Goal: Task Accomplishment & Management: Use online tool/utility

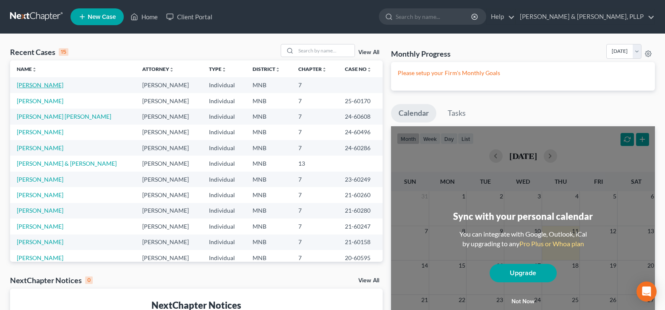
click at [24, 86] on link "[PERSON_NAME]" at bounding box center [40, 84] width 47 height 7
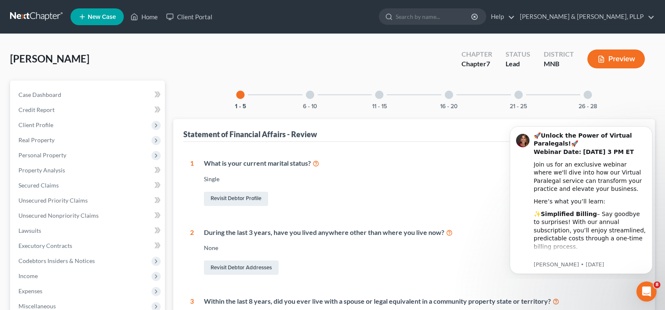
click at [308, 90] on div "6 - 10" at bounding box center [310, 95] width 29 height 29
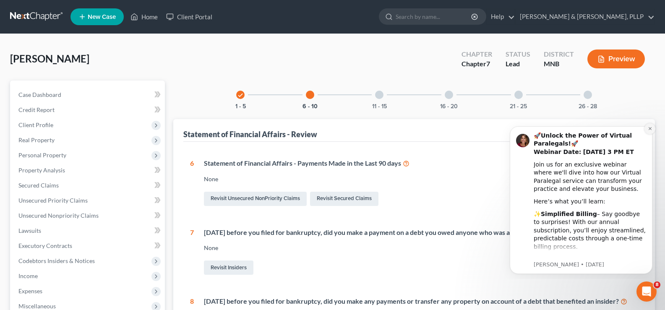
click at [649, 125] on button "Dismiss notification" at bounding box center [650, 128] width 11 height 11
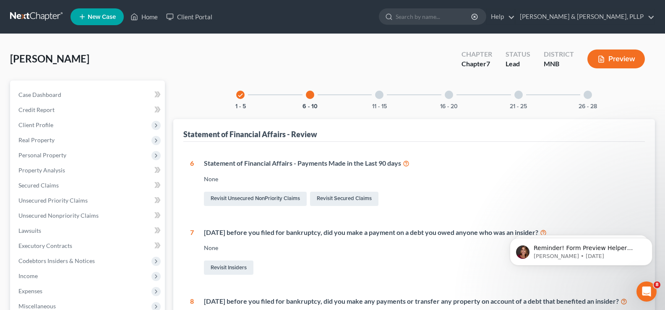
click at [379, 93] on div at bounding box center [379, 95] width 8 height 8
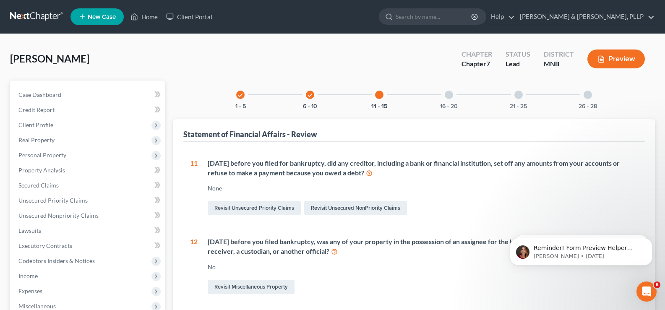
click at [449, 94] on div at bounding box center [449, 95] width 8 height 8
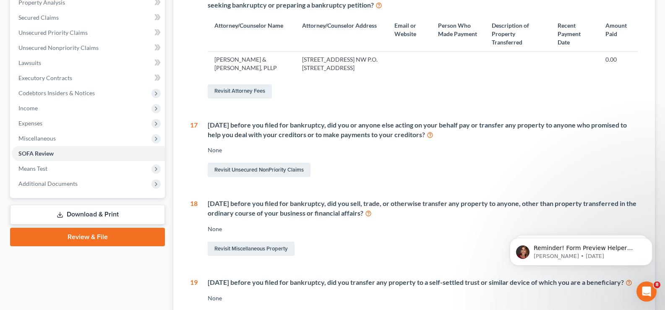
scroll to position [252, 0]
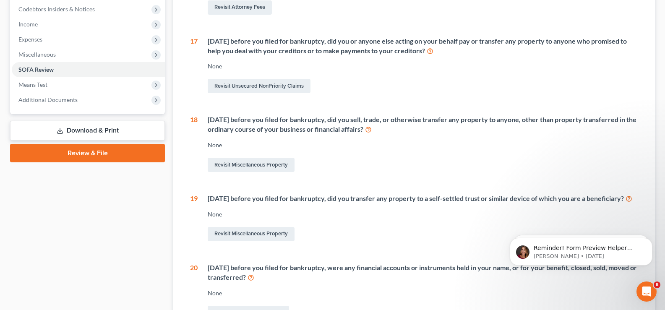
click at [372, 129] on icon at bounding box center [368, 129] width 7 height 8
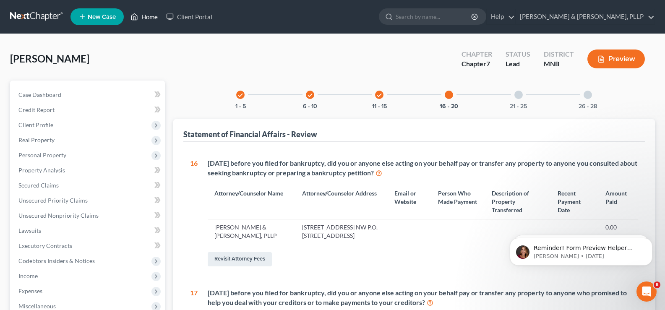
click at [144, 13] on link "Home" at bounding box center [144, 16] width 36 height 15
